Goal: Task Accomplishment & Management: Use online tool/utility

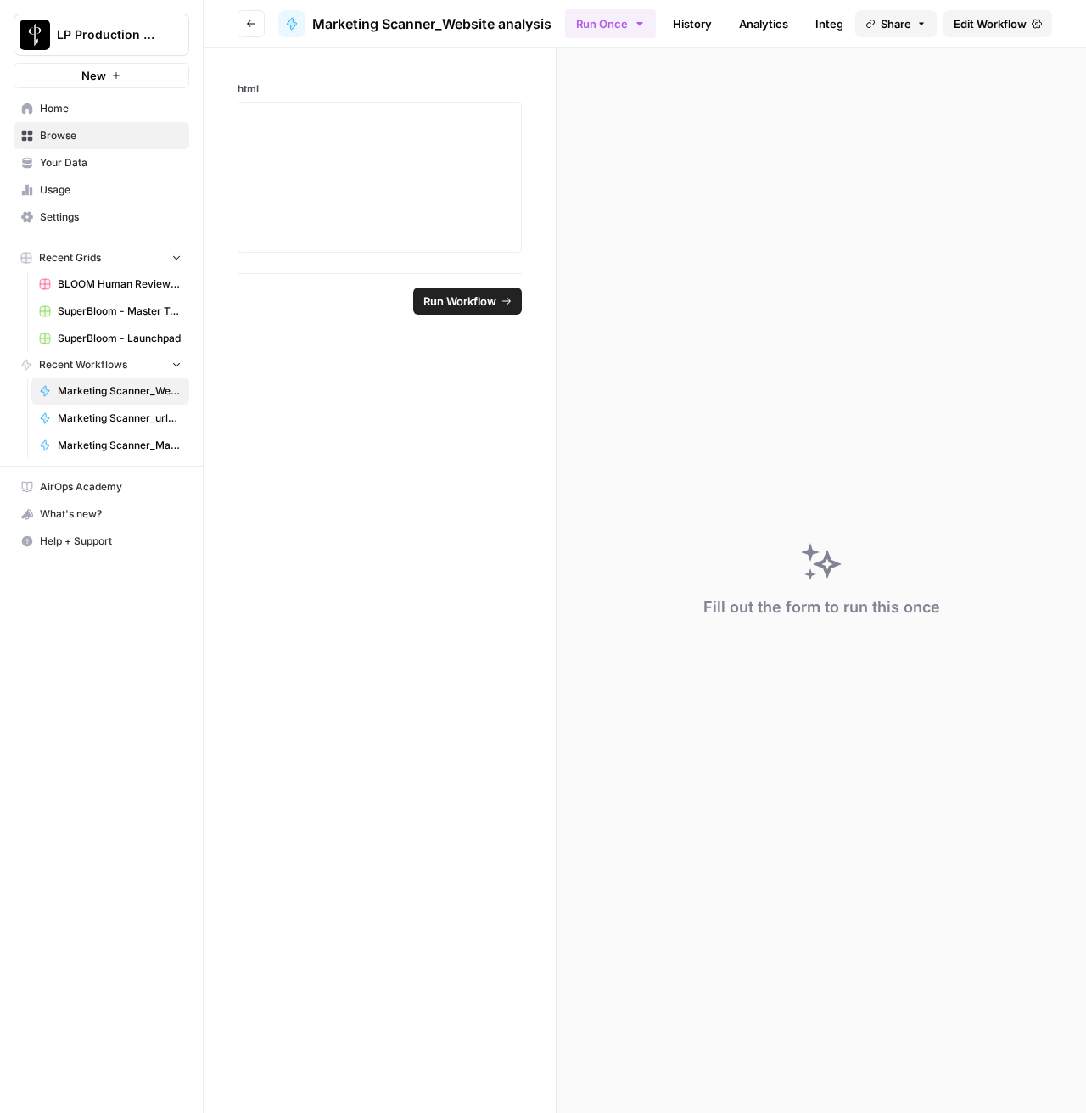
click at [154, 278] on span "BLOOM Human Review (ver2)" at bounding box center [120, 283] width 124 height 15
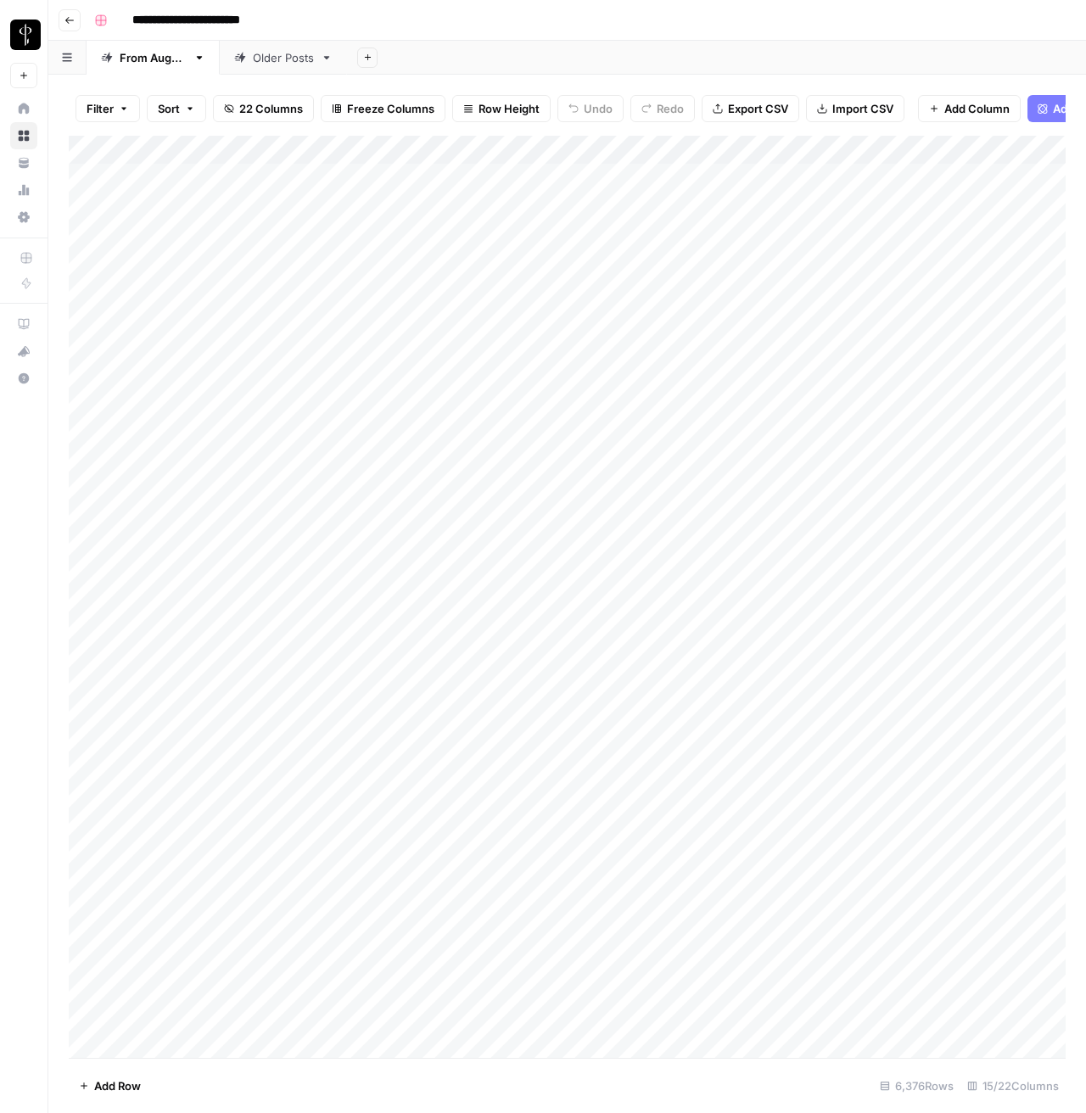
click at [75, 16] on button "Go back" at bounding box center [70, 20] width 22 height 22
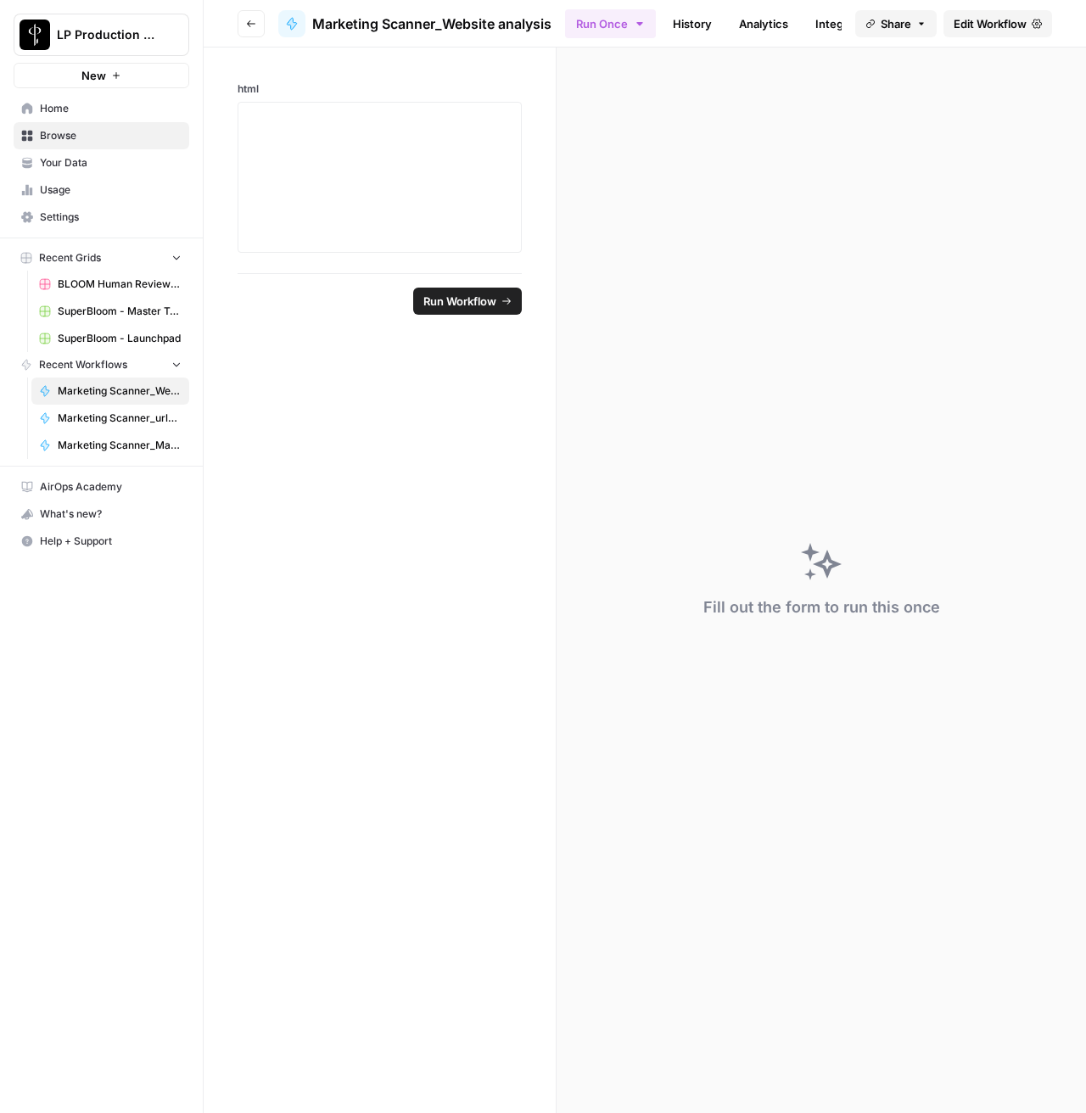
click at [63, 132] on span "Browse" at bounding box center [111, 135] width 142 height 15
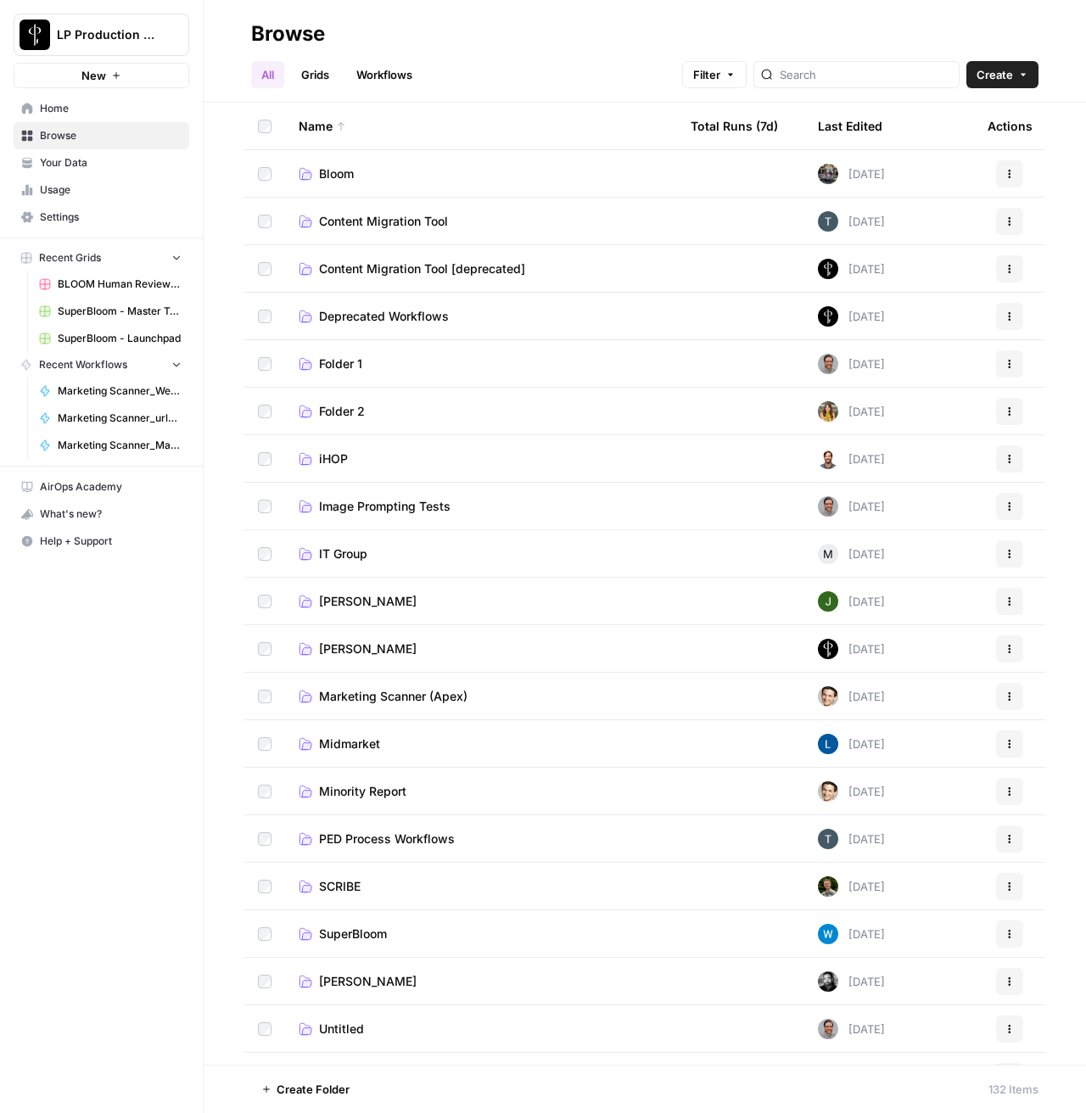
click at [331, 174] on span "Bloom" at bounding box center [336, 173] width 35 height 17
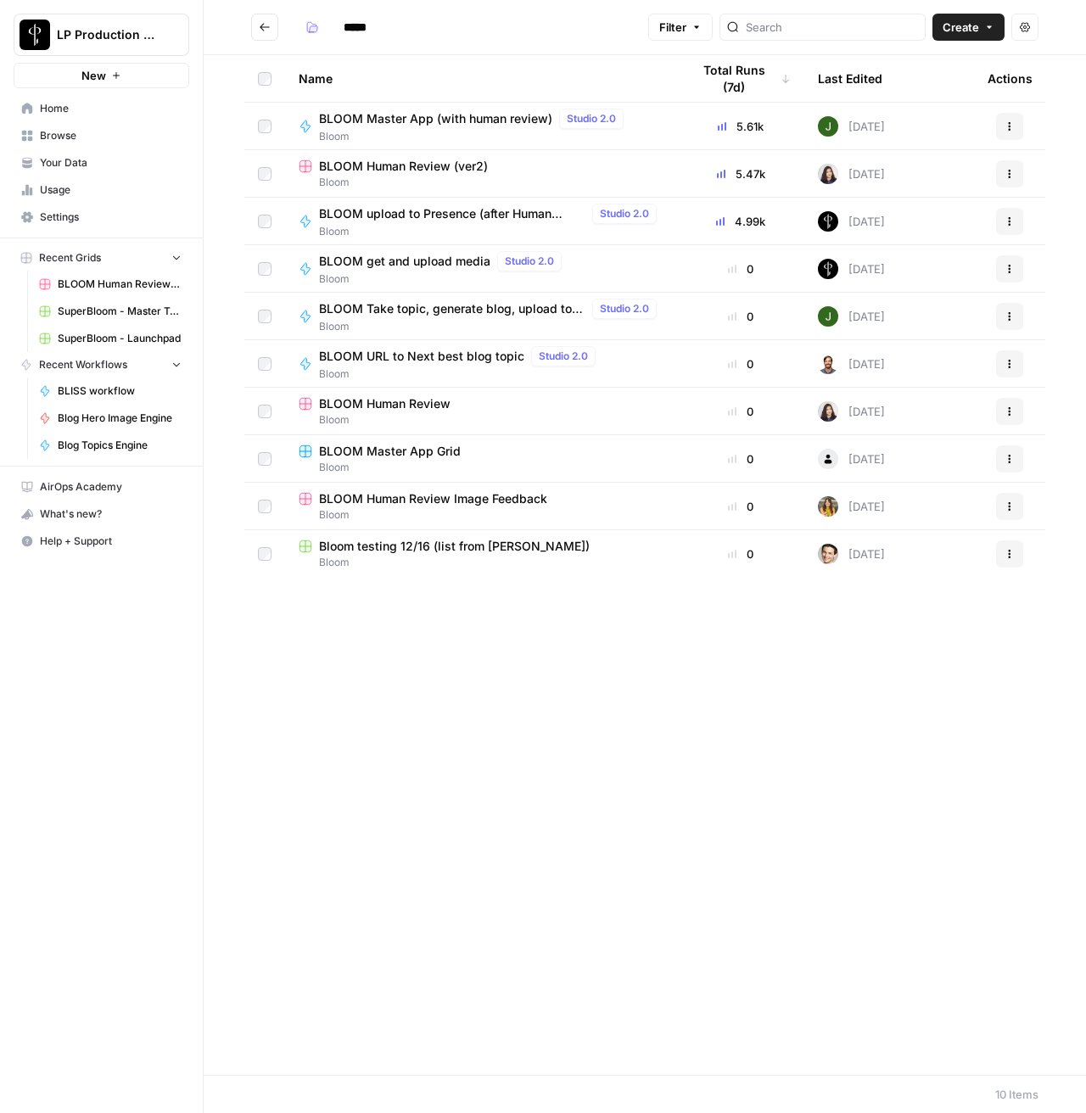
click at [352, 261] on span "BLOOM get and upload media" at bounding box center [404, 261] width 171 height 17
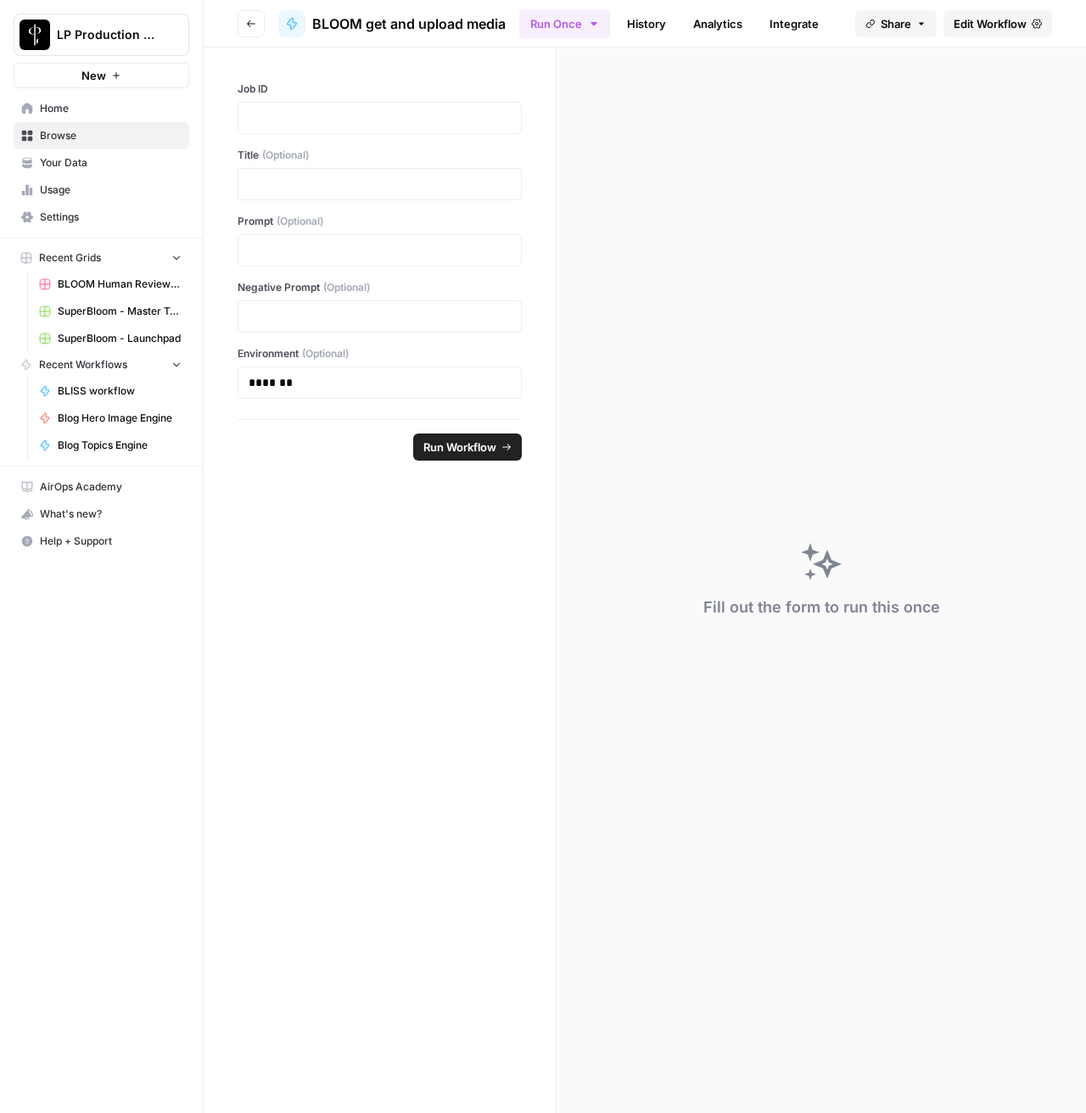
click at [996, 23] on span "Edit Workflow" at bounding box center [989, 23] width 73 height 17
